Goal: Information Seeking & Learning: Learn about a topic

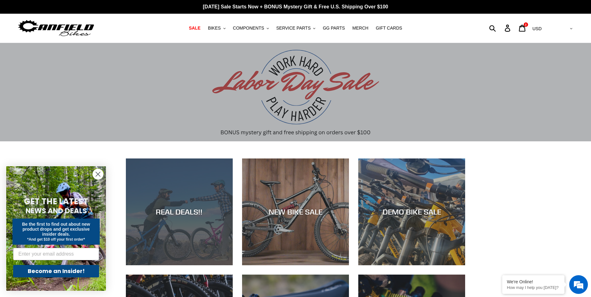
click at [181, 266] on div "REAL DEALS!!" at bounding box center [179, 266] width 107 height 0
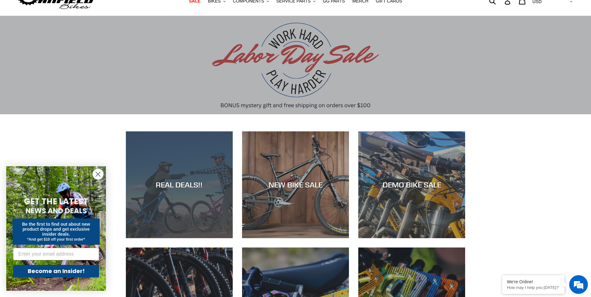
scroll to position [101, 0]
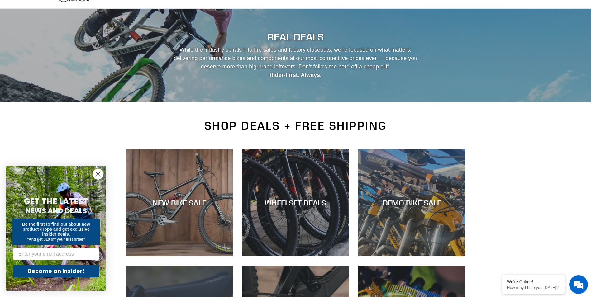
scroll to position [31, 0]
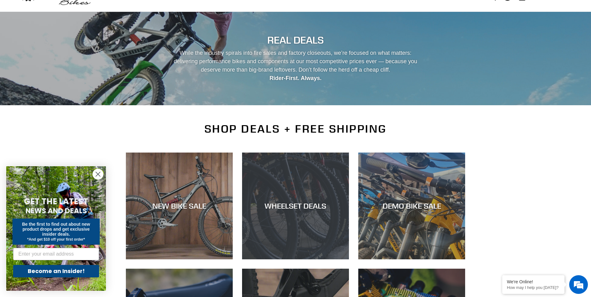
click at [319, 260] on div "WHEELSET DEALS" at bounding box center [295, 260] width 107 height 0
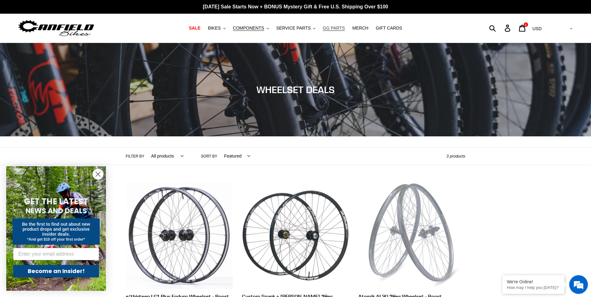
click at [324, 27] on span "GG PARTS" at bounding box center [334, 28] width 22 height 5
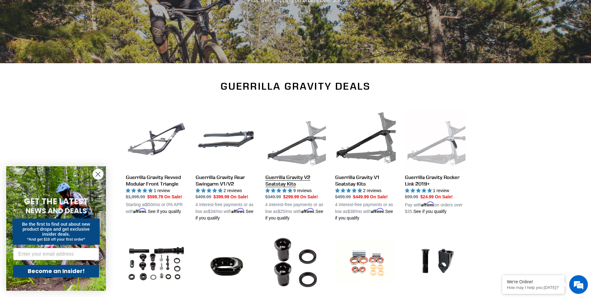
scroll to position [94, 0]
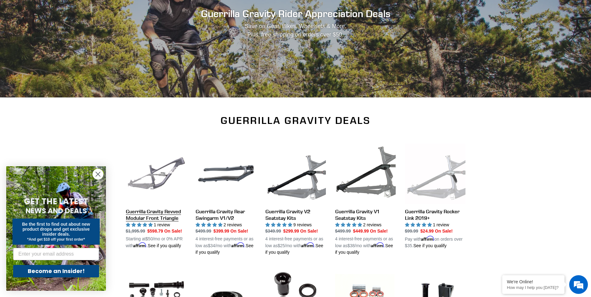
click at [167, 218] on link "Guerrilla Gravity Revved Modular Front Triangle" at bounding box center [156, 197] width 60 height 106
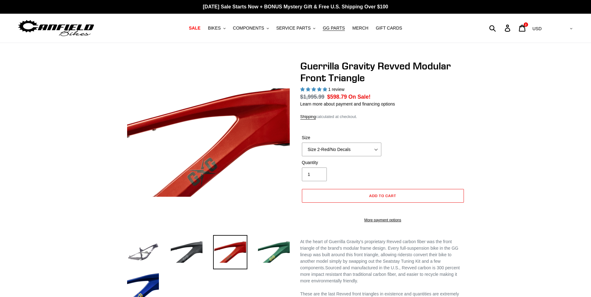
select select "highest-rating"
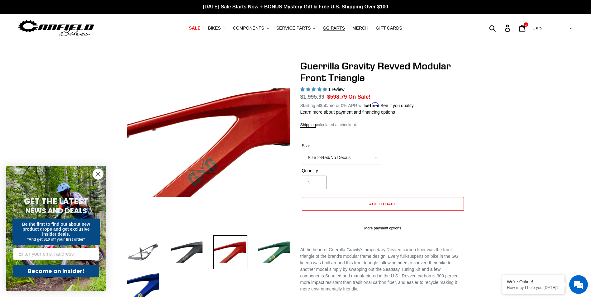
click at [375, 158] on select "Size 2-Gloss Black/No Decals Size 2-Black/Red Decals Size 2-Black/Silver Decals…" at bounding box center [342, 158] width 80 height 14
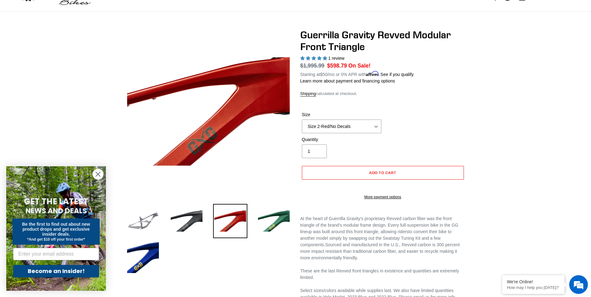
click at [126, 224] on img at bounding box center [143, 221] width 34 height 34
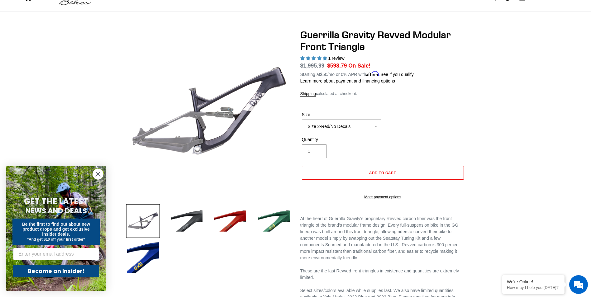
click at [377, 121] on select "Size 2-Gloss Black/No Decals Size 2-Black/Red Decals Size 2-Black/Silver Decals…" at bounding box center [342, 127] width 80 height 14
select select "Size 2-Black/Silver Decals"
click at [302, 120] on select "Size 2-Gloss Black/No Decals Size 2-Black/Red Decals Size 2-Black/Silver Decals…" at bounding box center [342, 127] width 80 height 14
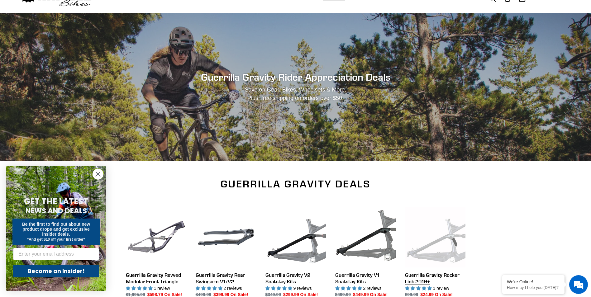
scroll to position [94, 0]
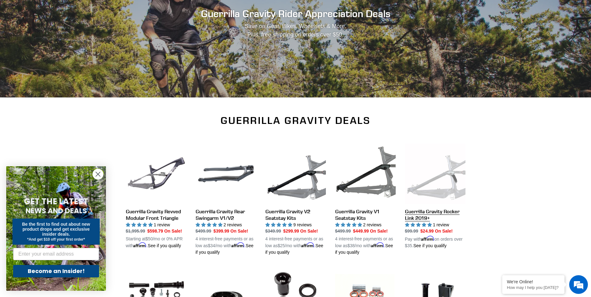
click at [436, 214] on link "Guerrilla Gravity Rocker Link 2019+" at bounding box center [435, 197] width 60 height 106
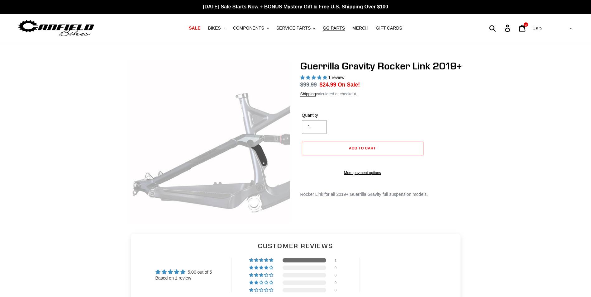
select select "highest-rating"
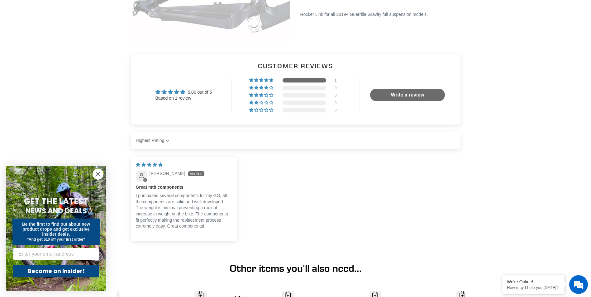
scroll to position [156, 0]
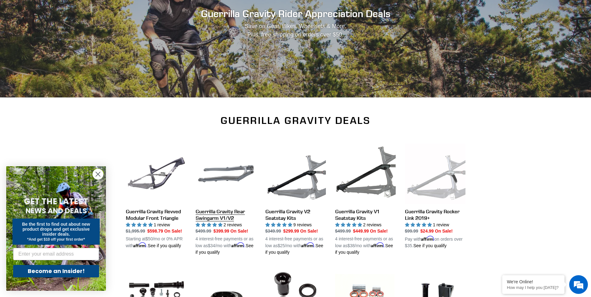
click at [223, 212] on link "Guerrilla Gravity Rear Swingarm V1/V2" at bounding box center [226, 200] width 60 height 113
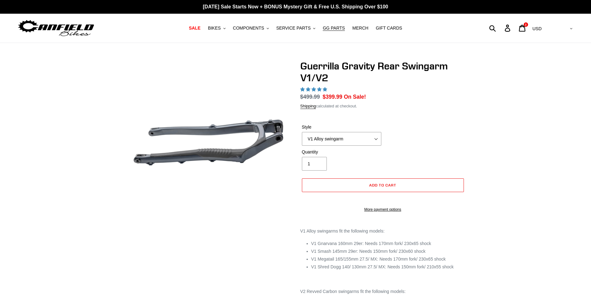
select select "highest-rating"
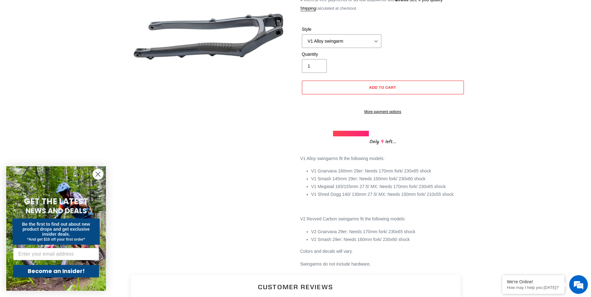
scroll to position [62, 0]
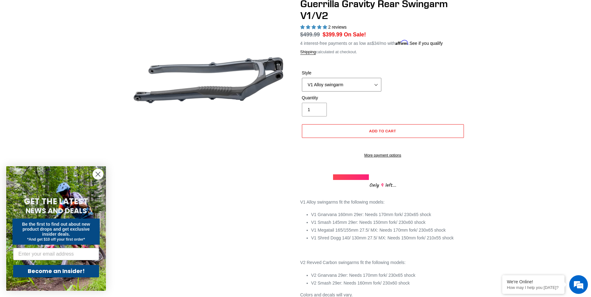
click at [379, 82] on select "V1 Alloy swingarm V2 Revved Carbon swingarm" at bounding box center [342, 85] width 80 height 14
click at [302, 78] on select "V1 Alloy swingarm V2 Revved Carbon swingarm" at bounding box center [342, 85] width 80 height 14
click at [378, 85] on select "V1 Alloy swingarm V2 Revved Carbon swingarm" at bounding box center [342, 85] width 80 height 14
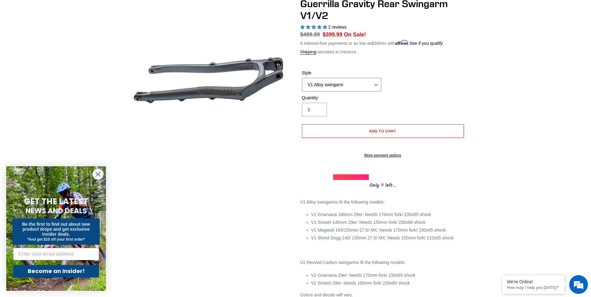
click at [378, 85] on select "V1 Alloy swingarm V2 Revved Carbon swingarm" at bounding box center [342, 85] width 80 height 14
